Goal: Navigation & Orientation: Find specific page/section

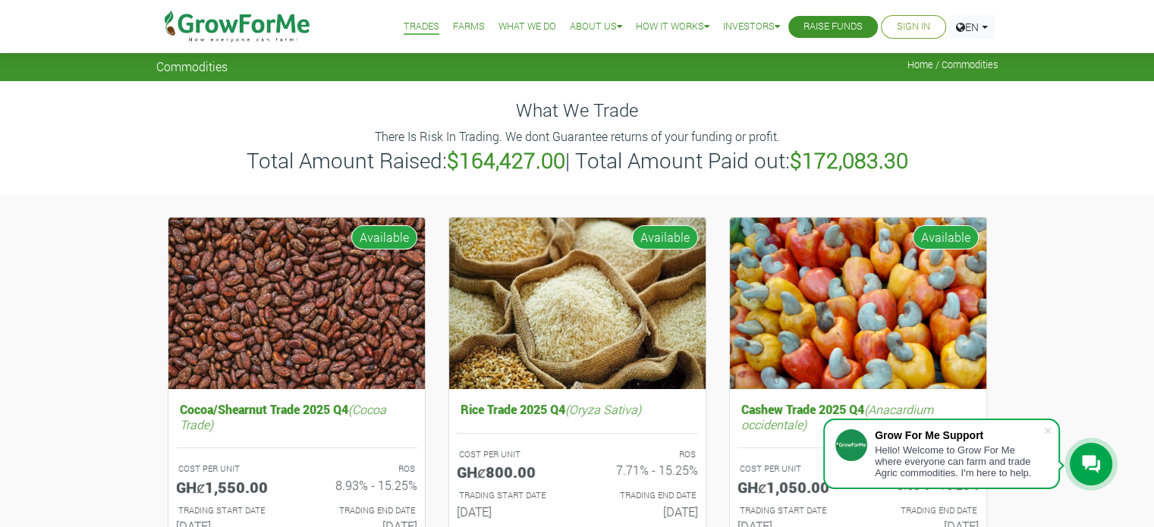
drag, startPoint x: 1160, startPoint y: 102, endPoint x: 1138, endPoint y: 83, distance: 29.1
